Goal: Task Accomplishment & Management: Manage account settings

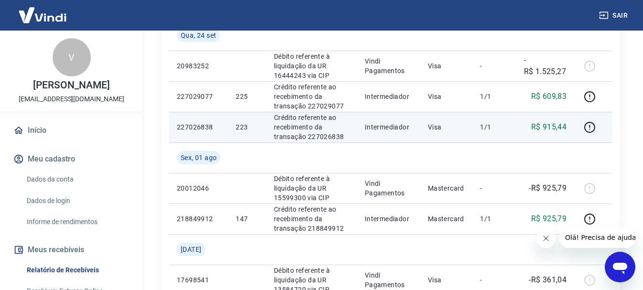
scroll to position [239, 0]
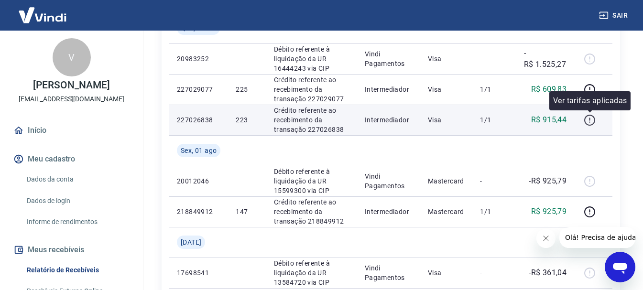
click at [588, 118] on icon "button" at bounding box center [590, 120] width 12 height 12
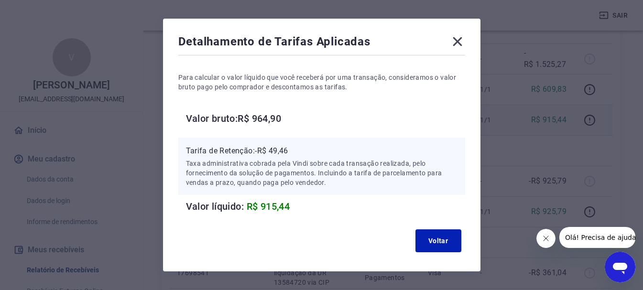
scroll to position [54, 0]
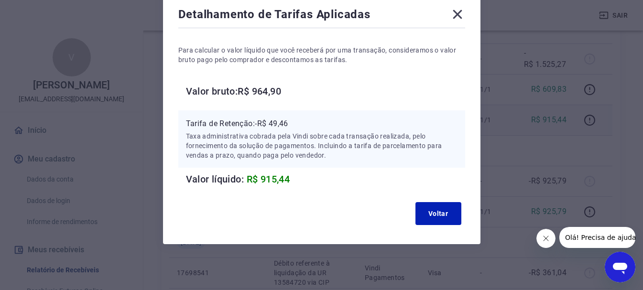
click at [463, 13] on icon at bounding box center [457, 14] width 15 height 15
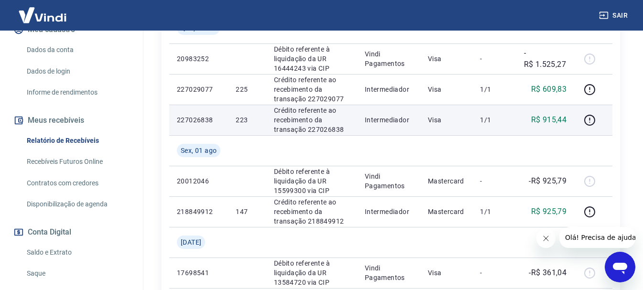
scroll to position [143, 0]
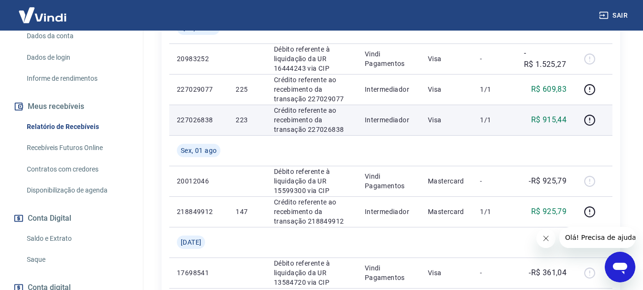
click at [55, 143] on link "Recebíveis Futuros Online" at bounding box center [77, 148] width 109 height 20
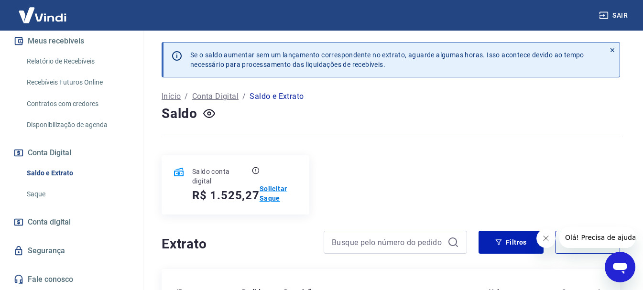
click at [276, 191] on p "Solicitar Saque" at bounding box center [279, 193] width 38 height 19
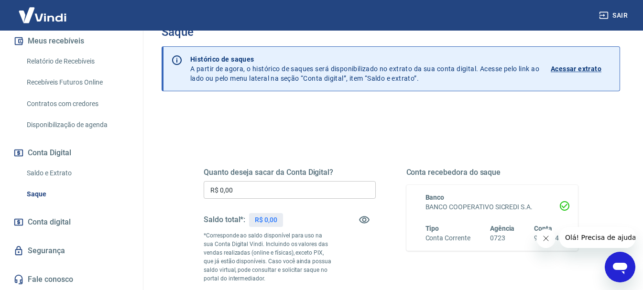
scroll to position [48, 0]
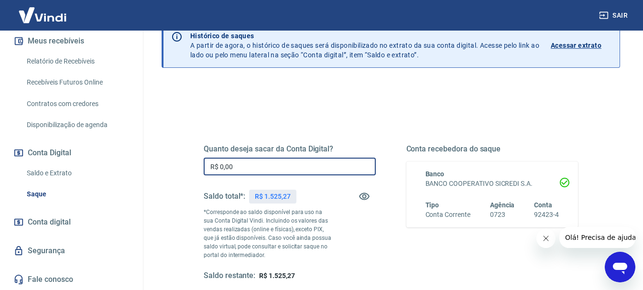
click at [266, 163] on input "R$ 0,00" at bounding box center [290, 167] width 172 height 18
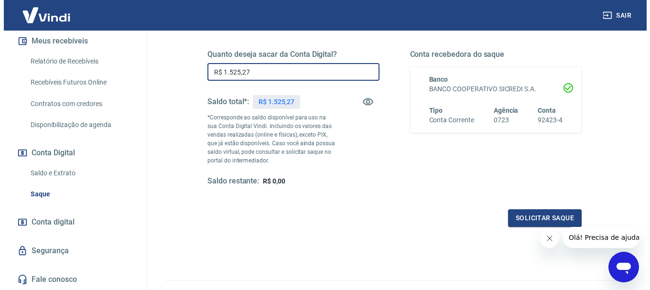
scroll to position [143, 0]
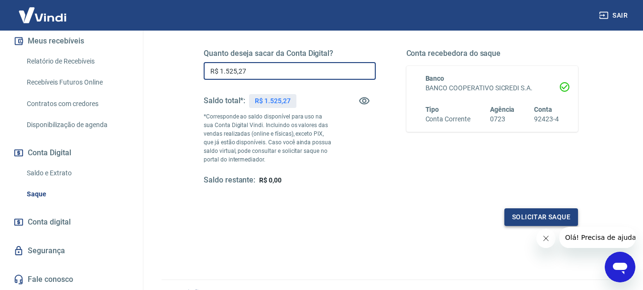
type input "R$ 1.525,27"
click at [516, 217] on button "Solicitar saque" at bounding box center [541, 217] width 74 height 18
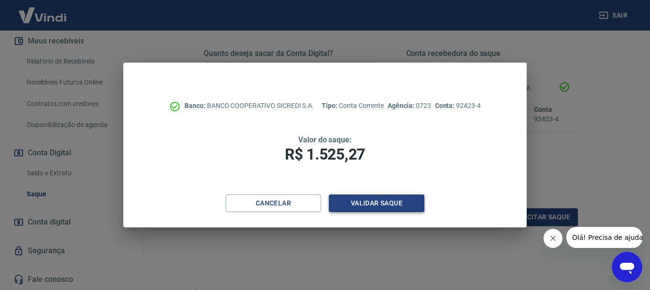
click at [353, 207] on button "Validar saque" at bounding box center [377, 204] width 96 height 18
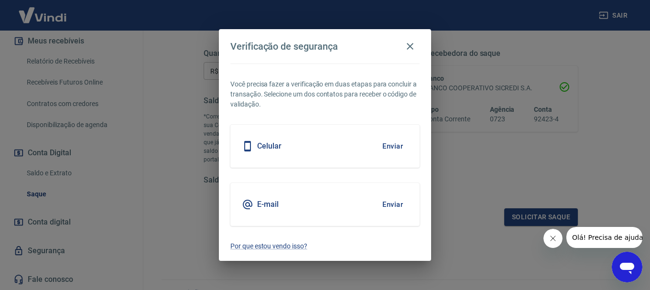
click at [349, 139] on div "Celular Enviar" at bounding box center [324, 146] width 189 height 43
click at [390, 150] on button "Enviar" at bounding box center [392, 146] width 31 height 20
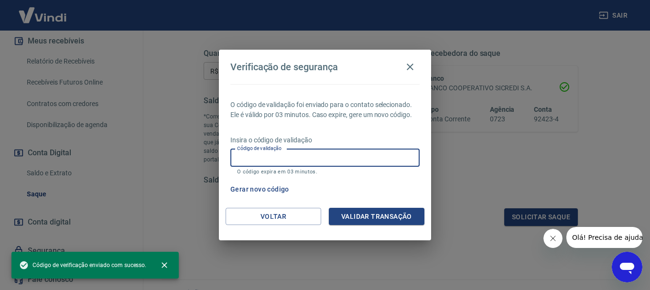
click at [375, 156] on input "Código de validação" at bounding box center [324, 158] width 189 height 18
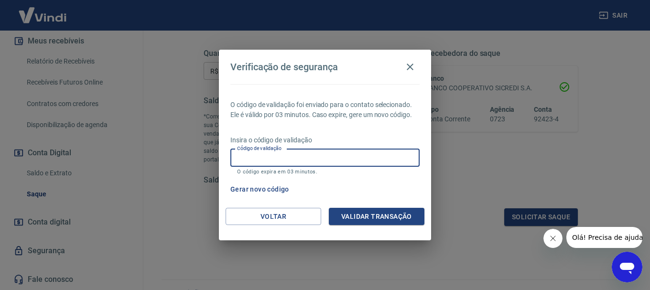
click at [252, 154] on input "Código de validação" at bounding box center [324, 158] width 189 height 18
type input "902504"
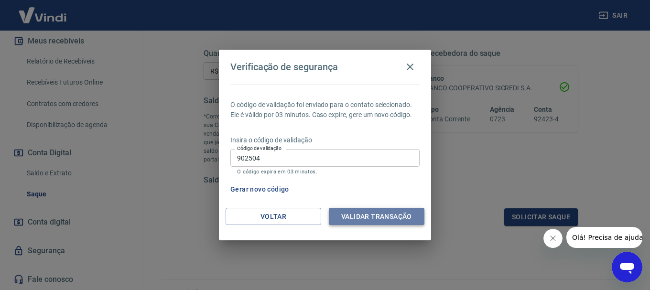
click at [357, 221] on button "Validar transação" at bounding box center [377, 217] width 96 height 18
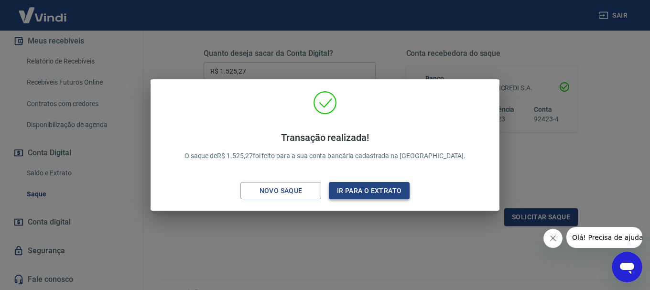
click at [370, 192] on button "Ir para o extrato" at bounding box center [369, 191] width 81 height 18
